Goal: Transaction & Acquisition: Purchase product/service

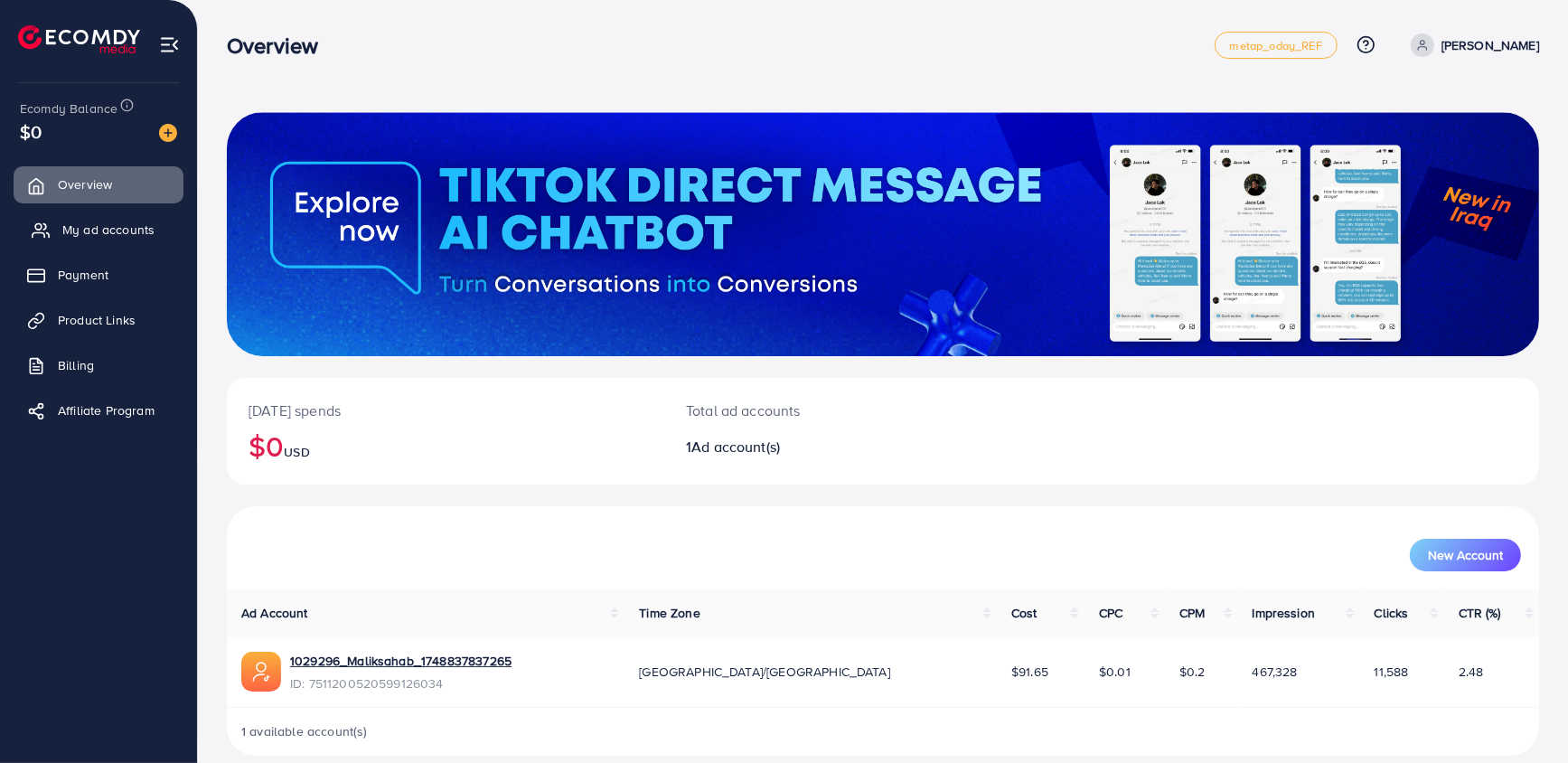
click at [81, 242] on link "My ad accounts" at bounding box center [98, 229] width 170 height 36
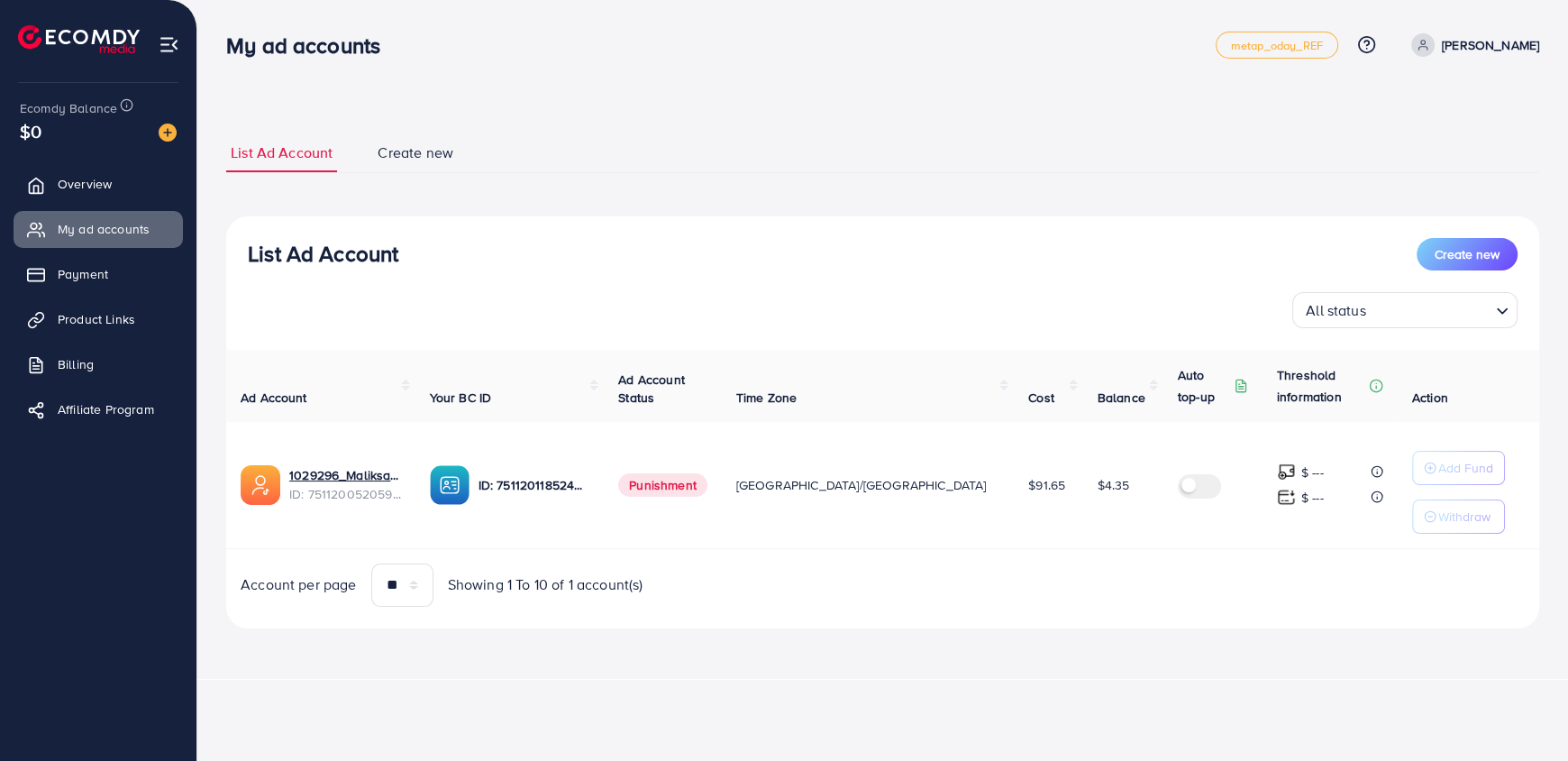
click at [1501, 40] on link "[PERSON_NAME]" at bounding box center [1472, 46] width 135 height 24
click at [1465, 156] on link "Log out" at bounding box center [1452, 148] width 171 height 41
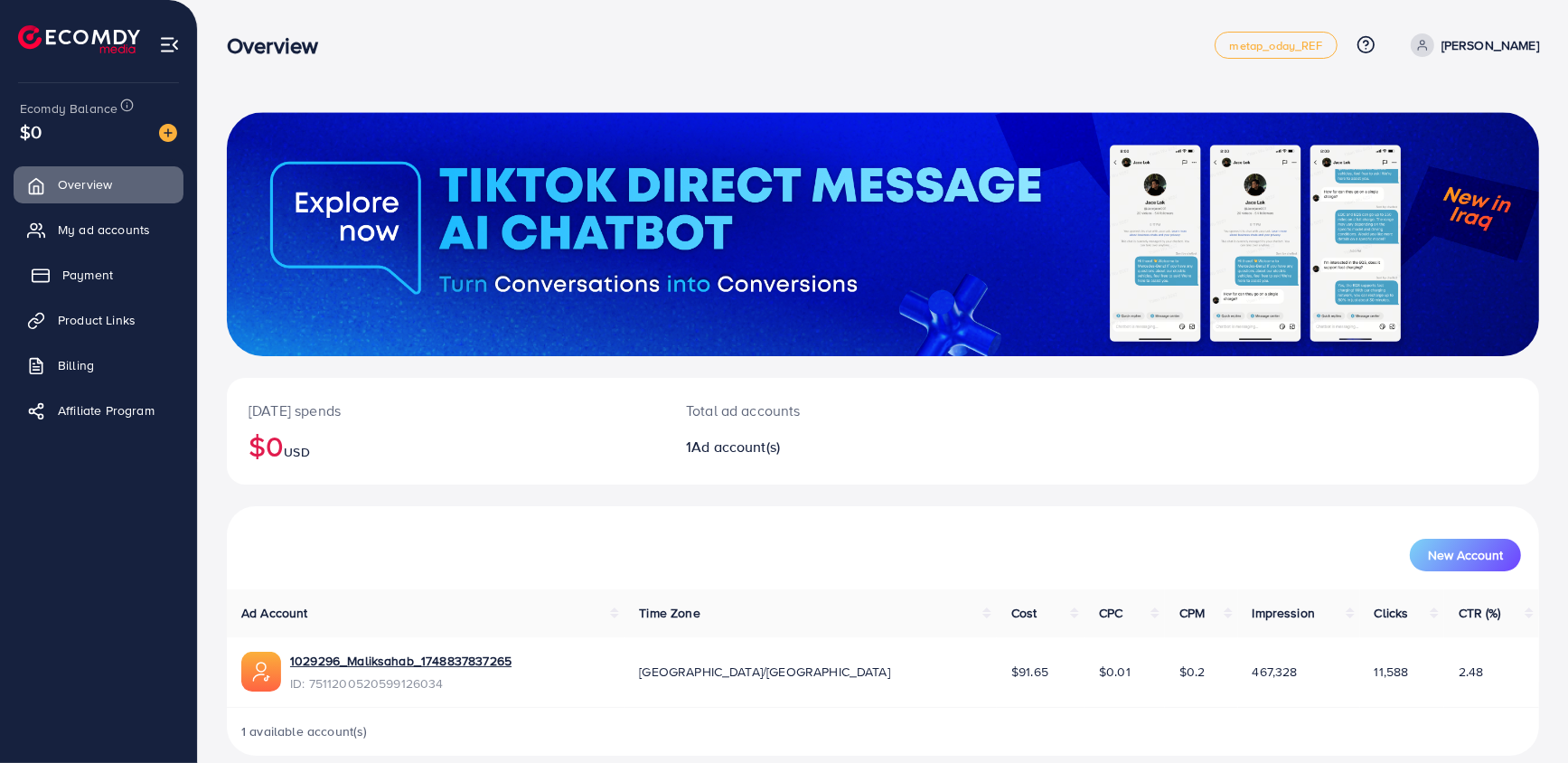
click at [91, 276] on span "Payment" at bounding box center [87, 275] width 51 height 18
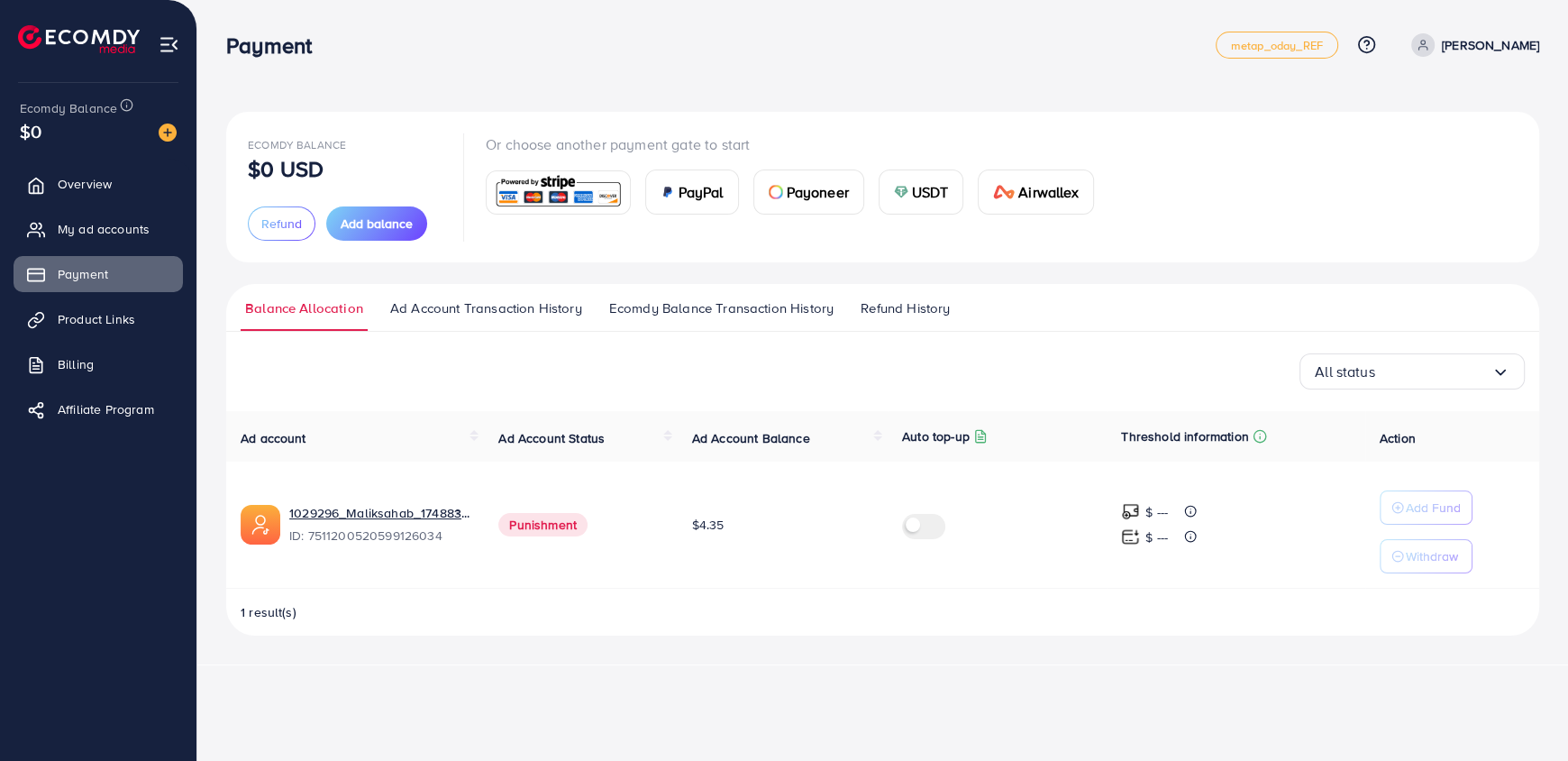
click at [909, 209] on div "USDT" at bounding box center [921, 192] width 84 height 44
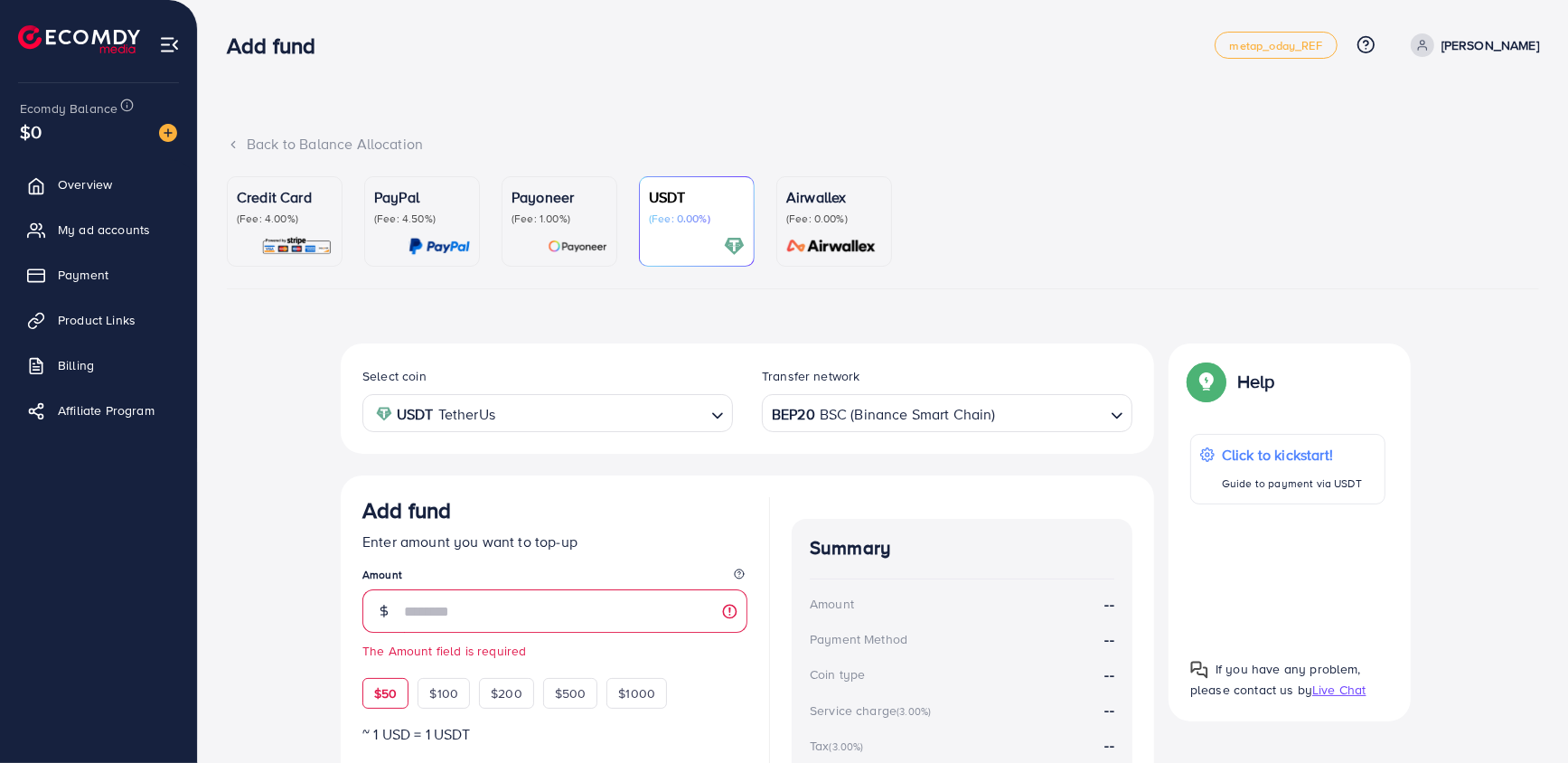
click at [399, 663] on div "Add fund Enter amount you want to top-up Amount The Amount field is required $5…" at bounding box center [555, 602] width 385 height 212
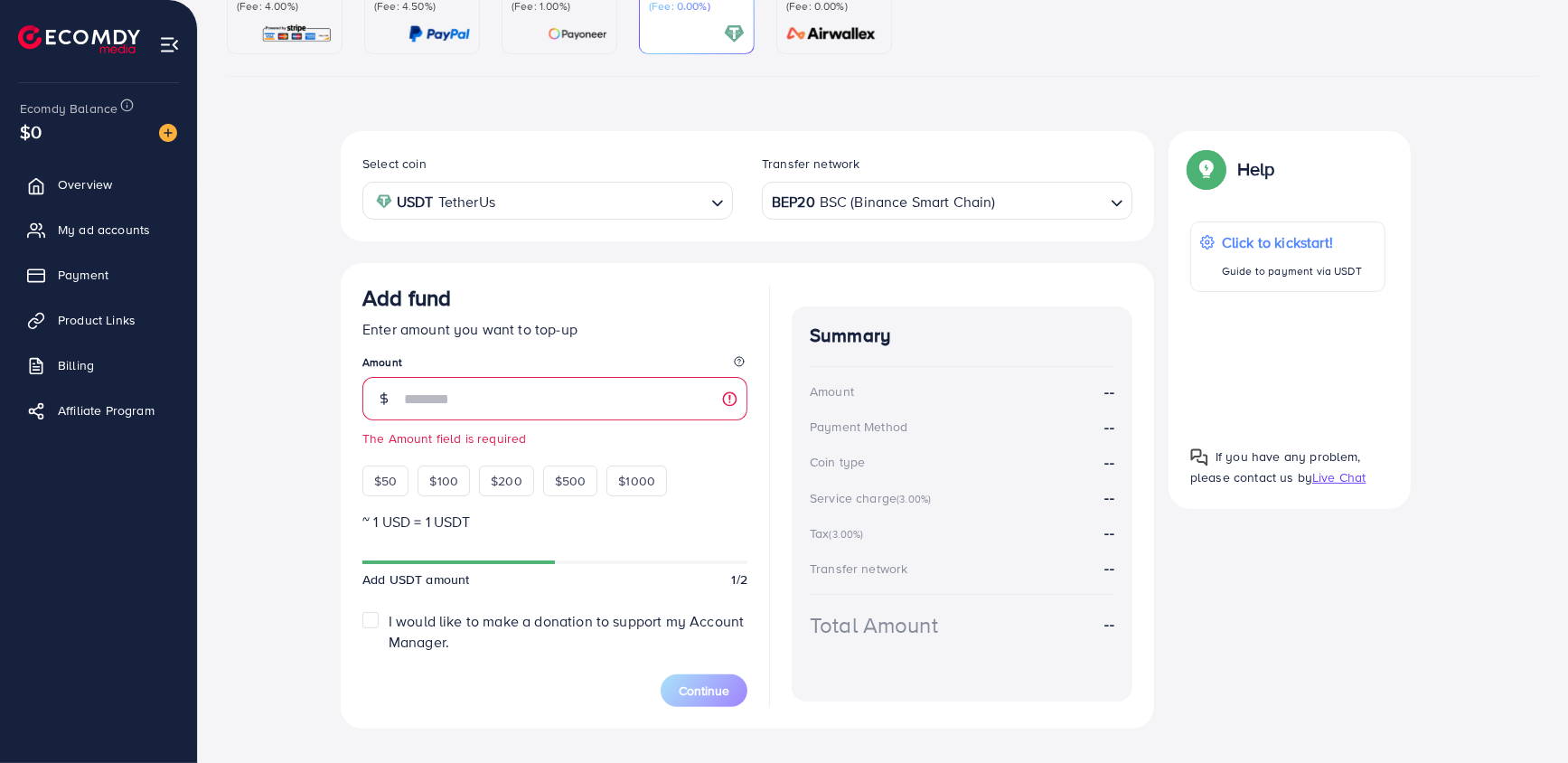
scroll to position [242, 0]
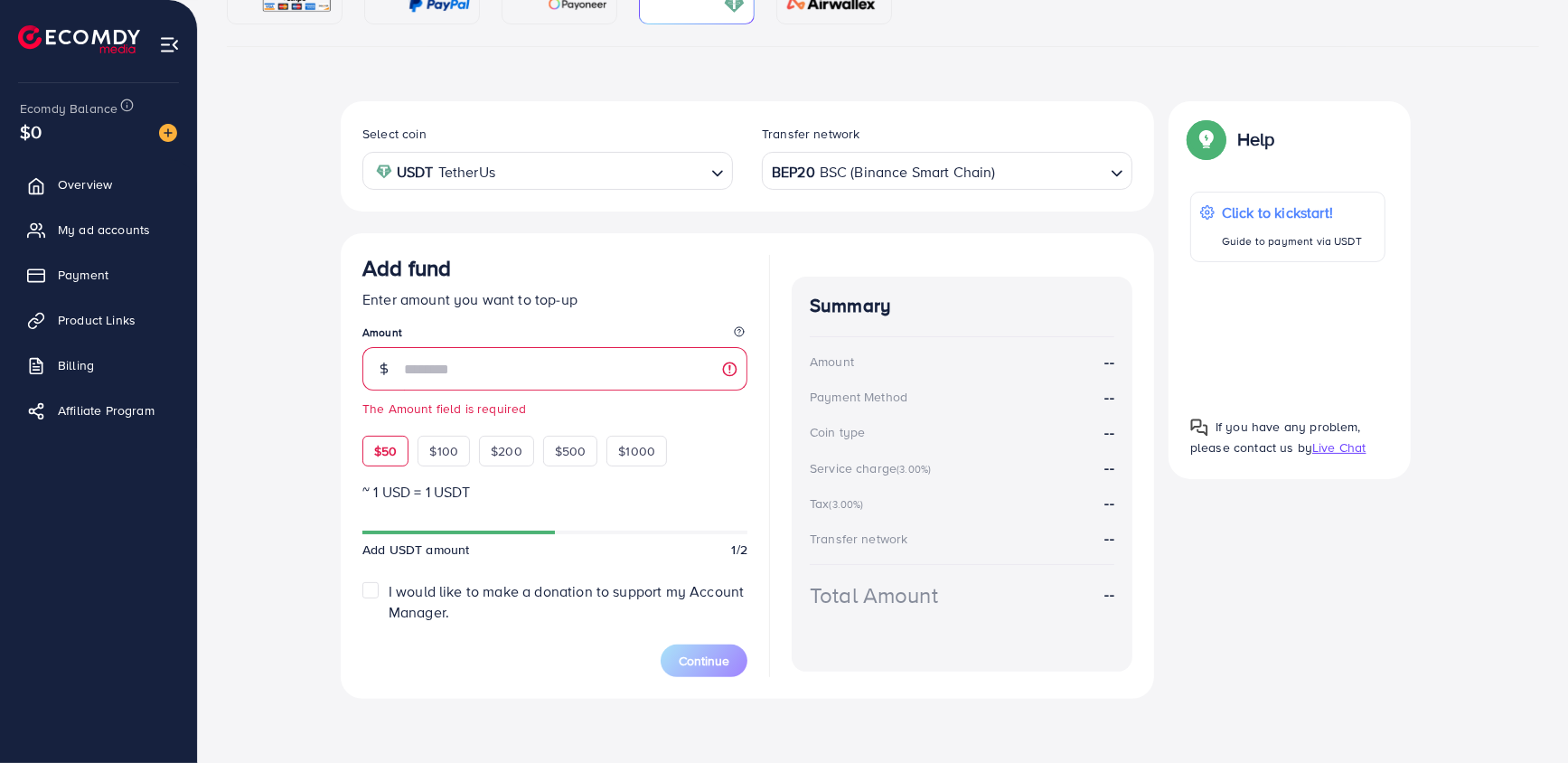
click at [381, 457] on span "$50" at bounding box center [385, 451] width 23 height 18
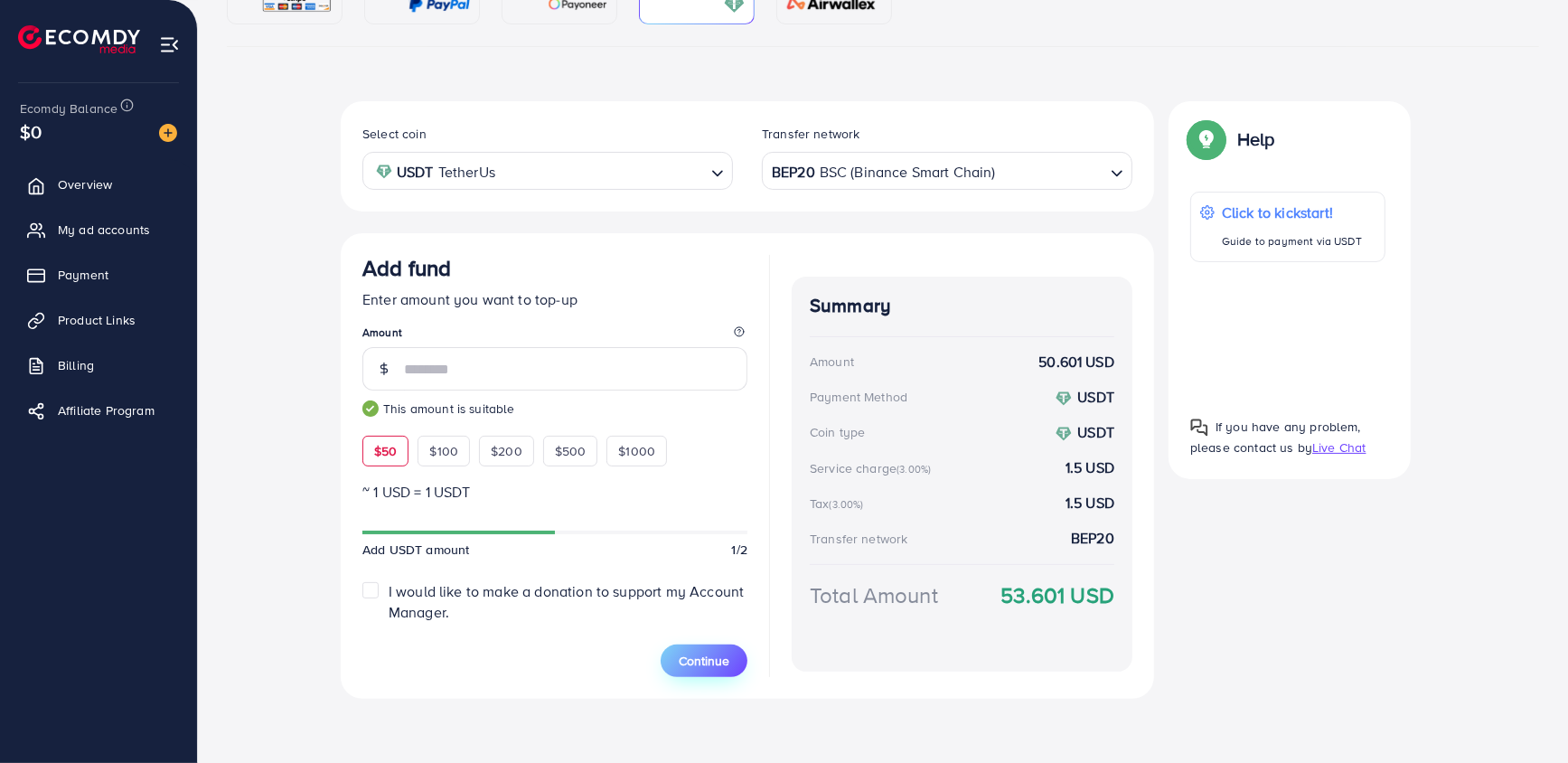
click at [729, 653] on button "Continue" at bounding box center [703, 661] width 86 height 33
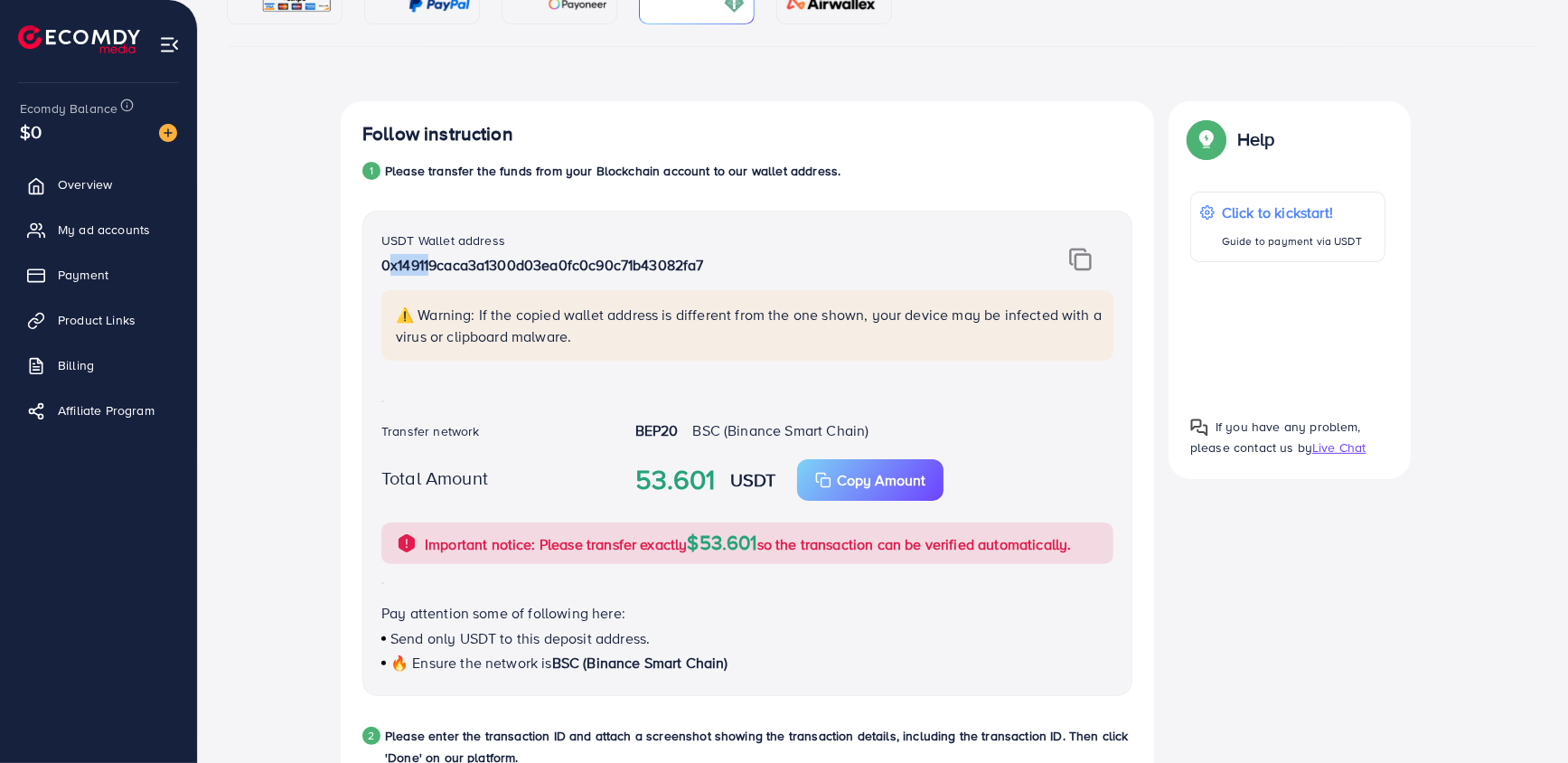
drag, startPoint x: 382, startPoint y: 265, endPoint x: 425, endPoint y: 268, distance: 43.1
click at [425, 268] on p "0x149119caca3a1300d03ea0fc0c90c71b43082fa7" at bounding box center [684, 265] width 606 height 22
copy p "0x1491"
drag, startPoint x: 706, startPoint y: 265, endPoint x: 663, endPoint y: 262, distance: 43.1
click at [663, 262] on p "0x149119caca3a1300d03ea0fc0c90c71b43082fa7" at bounding box center [684, 265] width 606 height 22
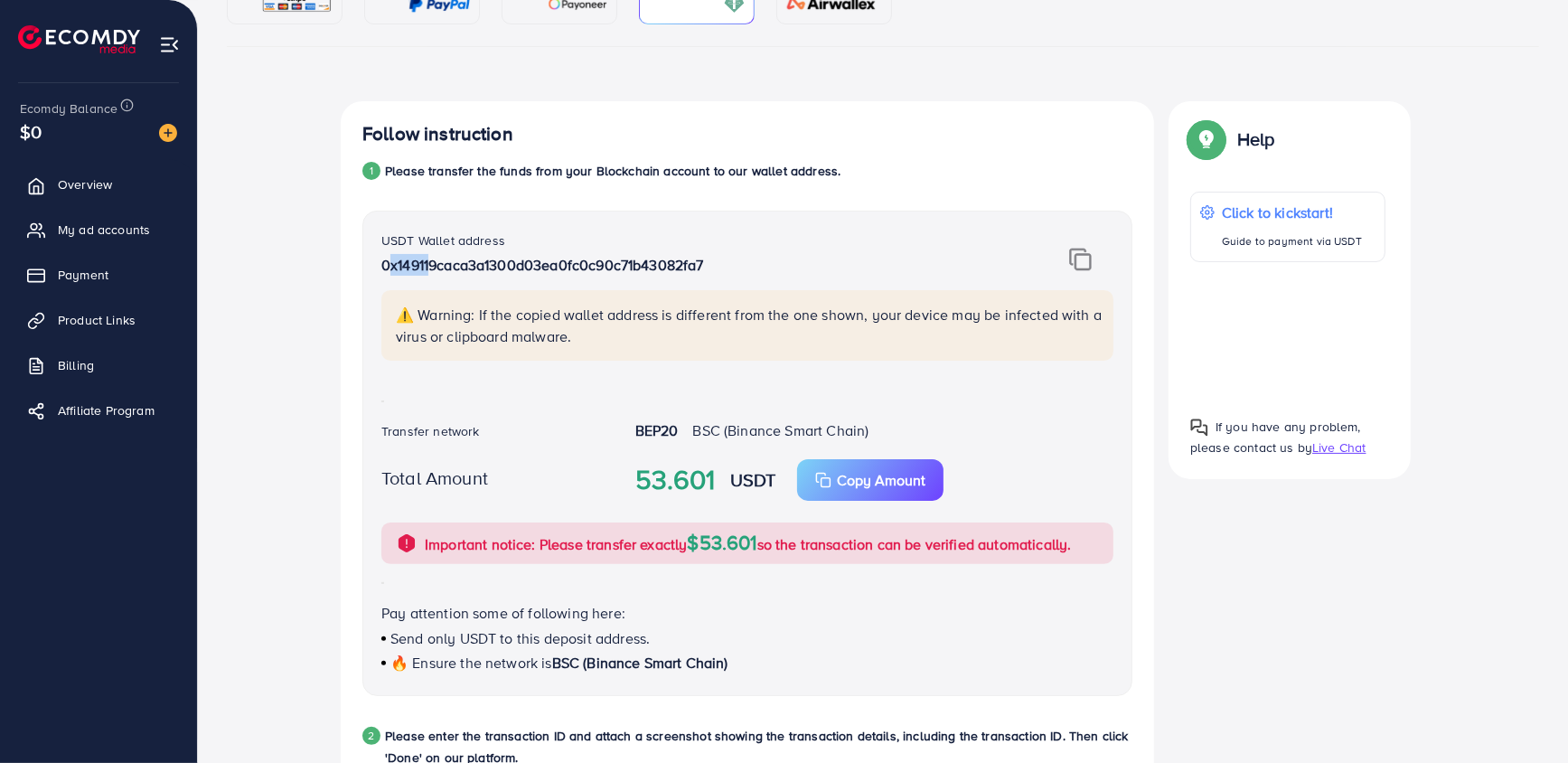
copy p "082fa7"
